Goal: Navigation & Orientation: Find specific page/section

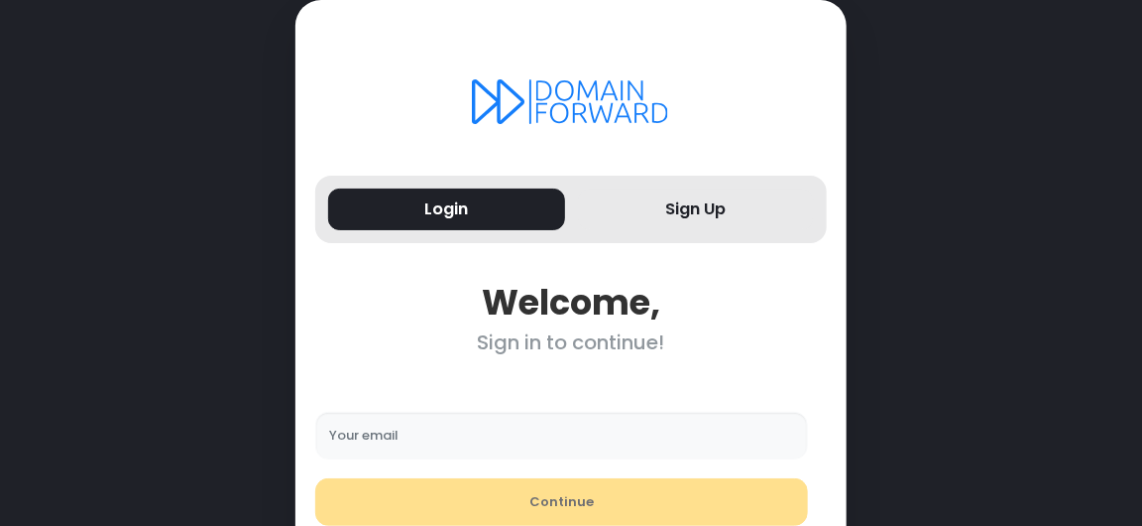
click at [540, 83] on icon at bounding box center [571, 101] width 198 height 45
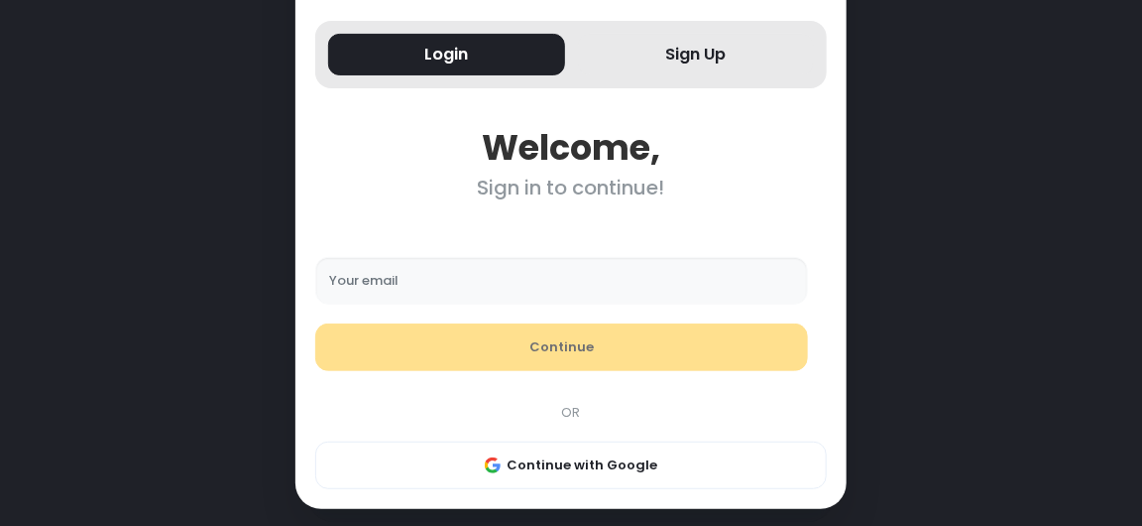
scroll to position [174, 0]
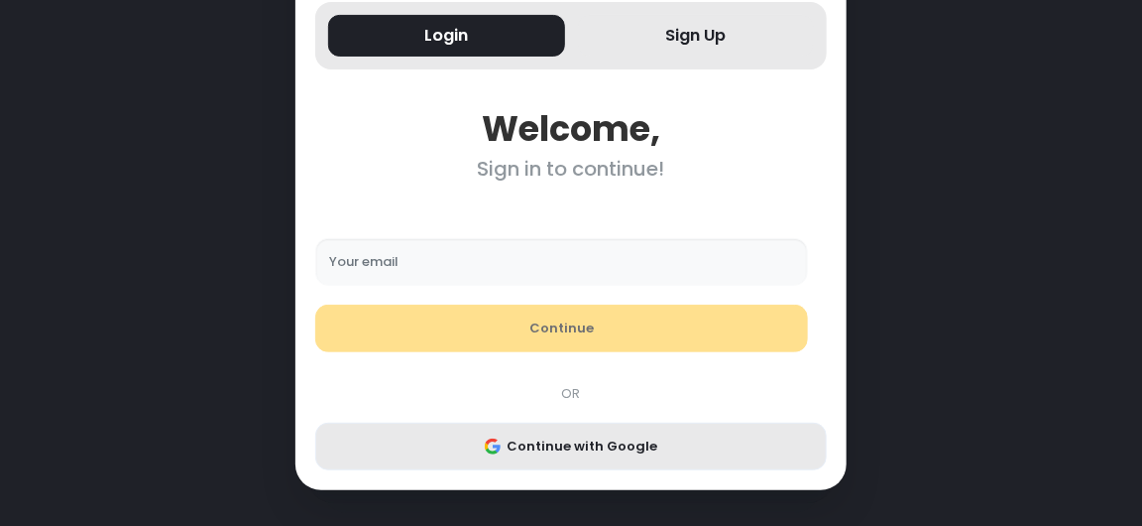
click at [605, 440] on button "Continue with Google" at bounding box center [571, 446] width 512 height 48
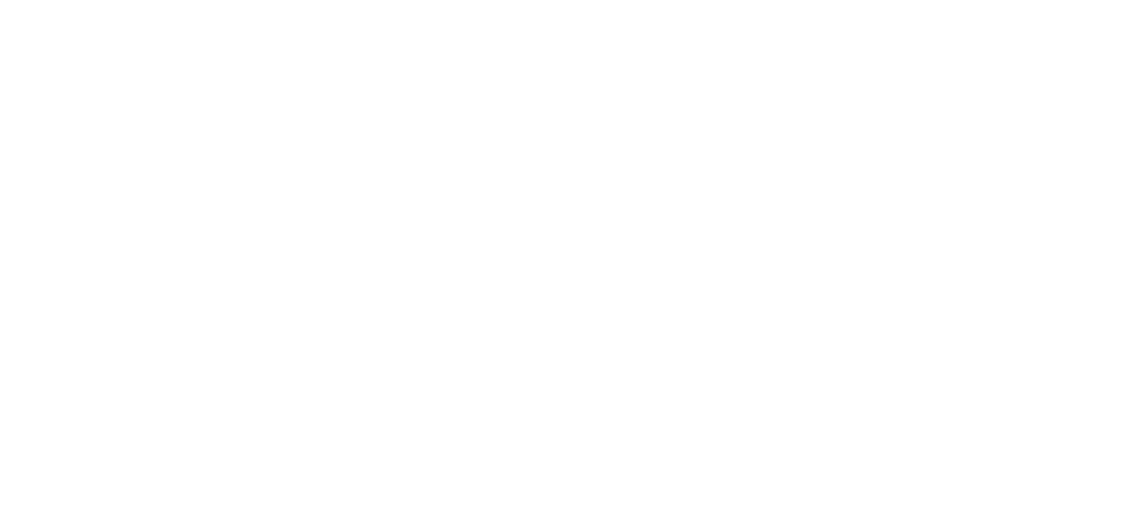
scroll to position [0, 0]
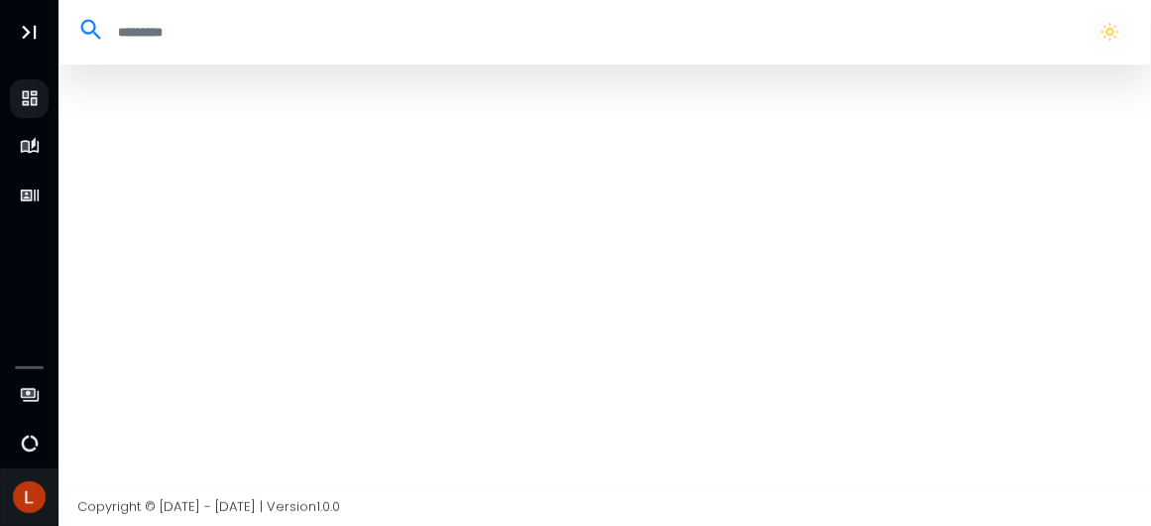
select select "**"
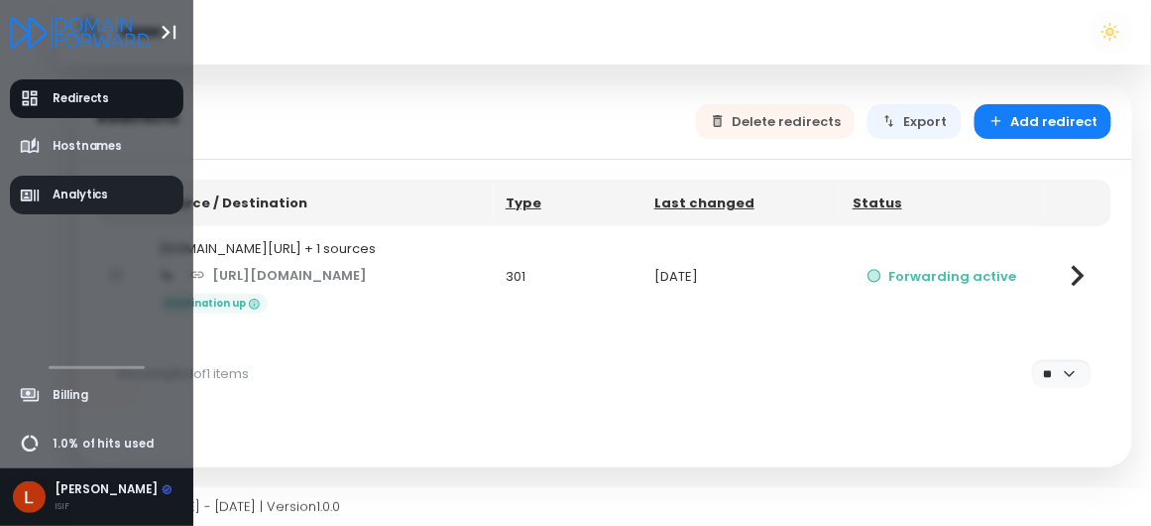
click at [66, 190] on span "Analytics" at bounding box center [81, 194] width 57 height 17
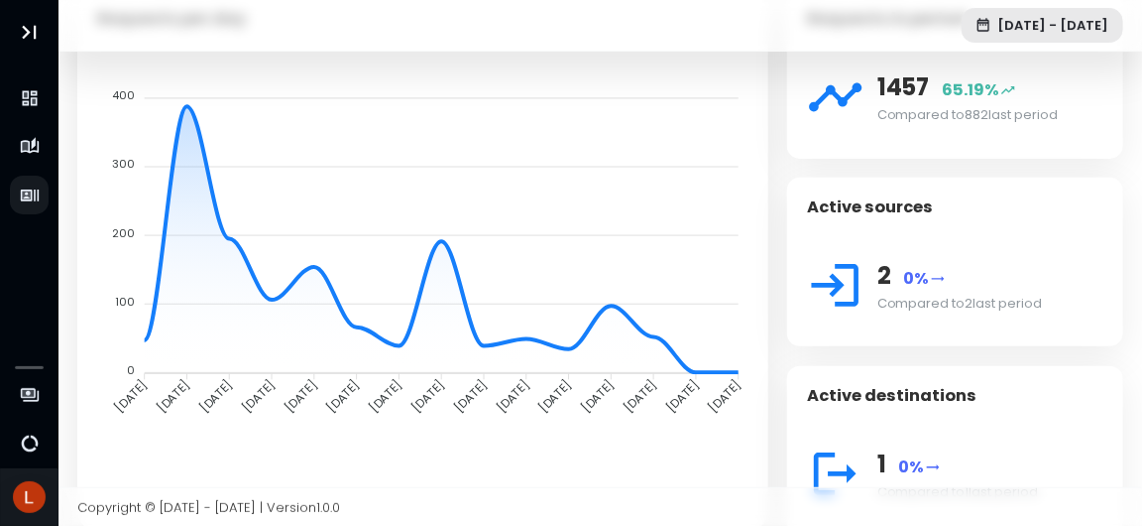
scroll to position [148, 0]
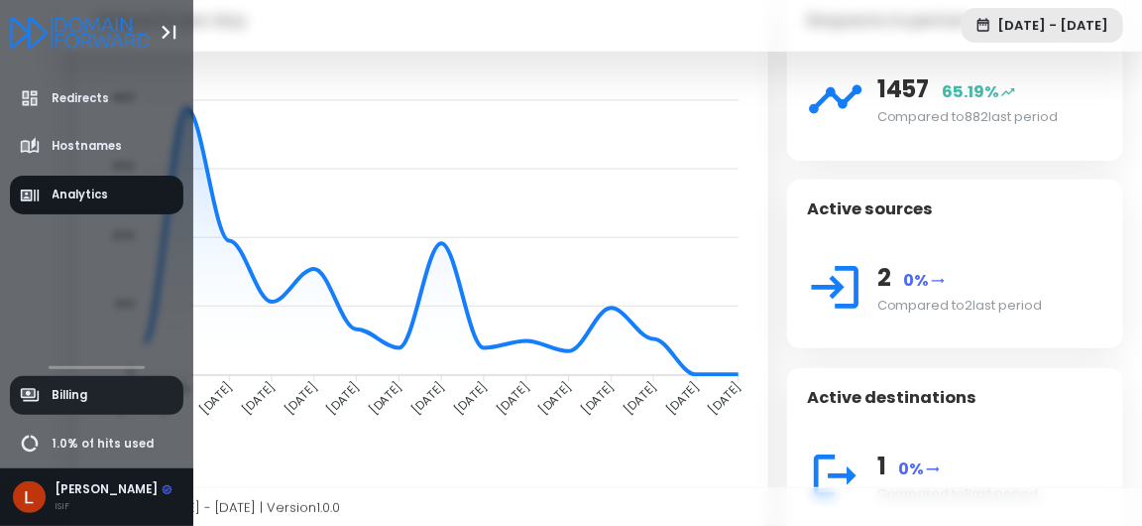
click at [48, 400] on span "Billing" at bounding box center [54, 395] width 68 height 20
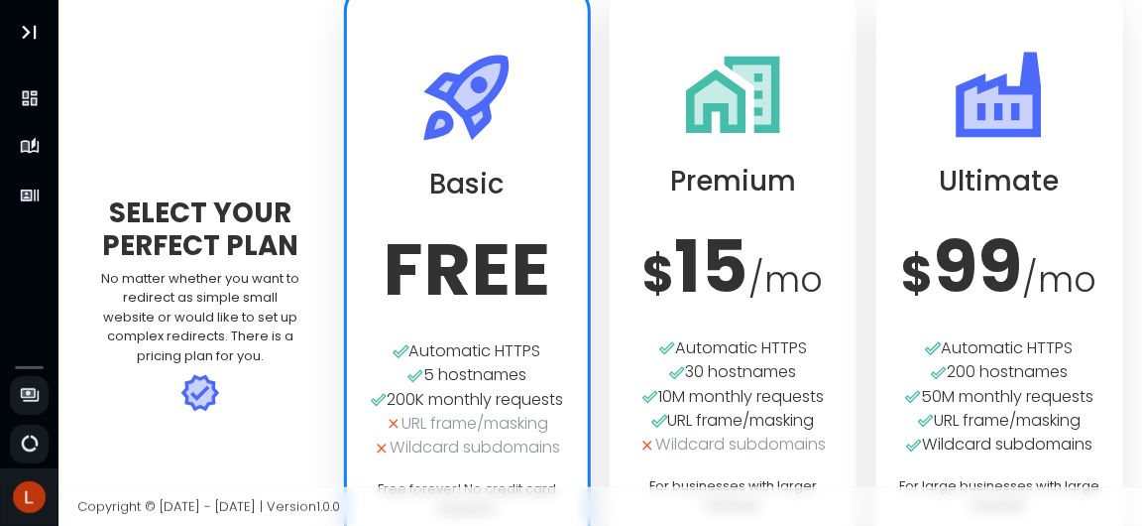
scroll to position [122, 0]
